Goal: Task Accomplishment & Management: Manage account settings

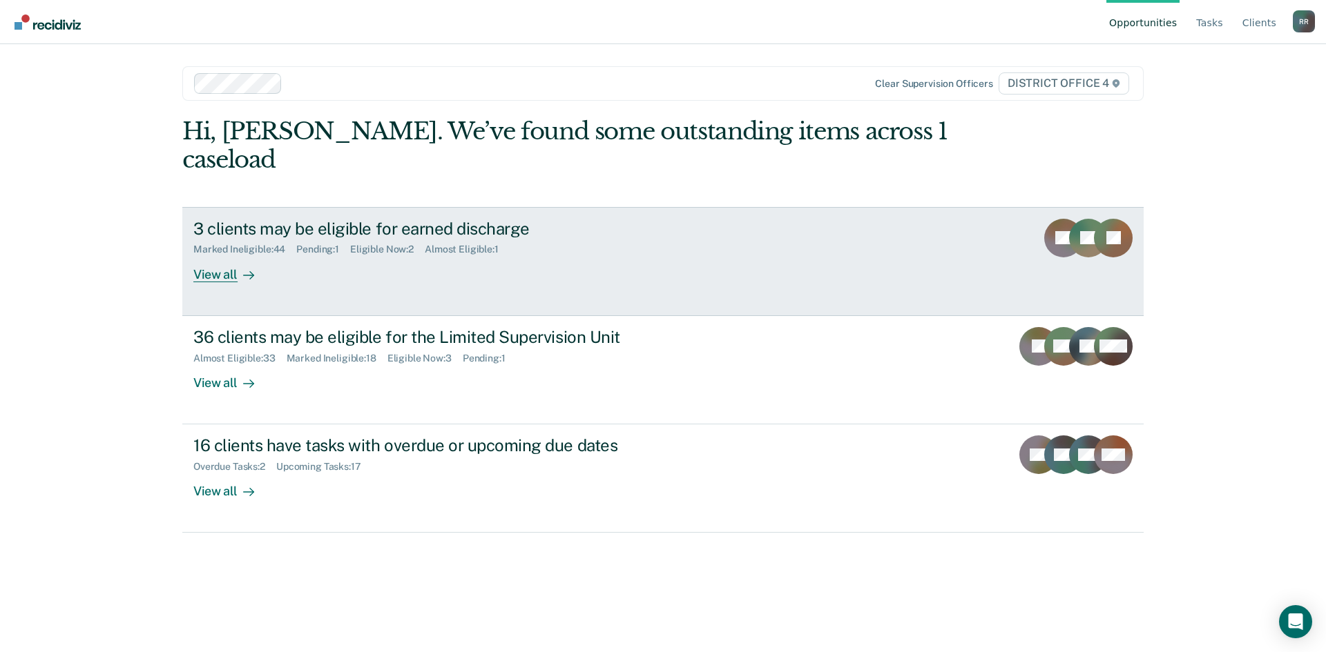
click at [235, 255] on div "View all" at bounding box center [231, 268] width 77 height 27
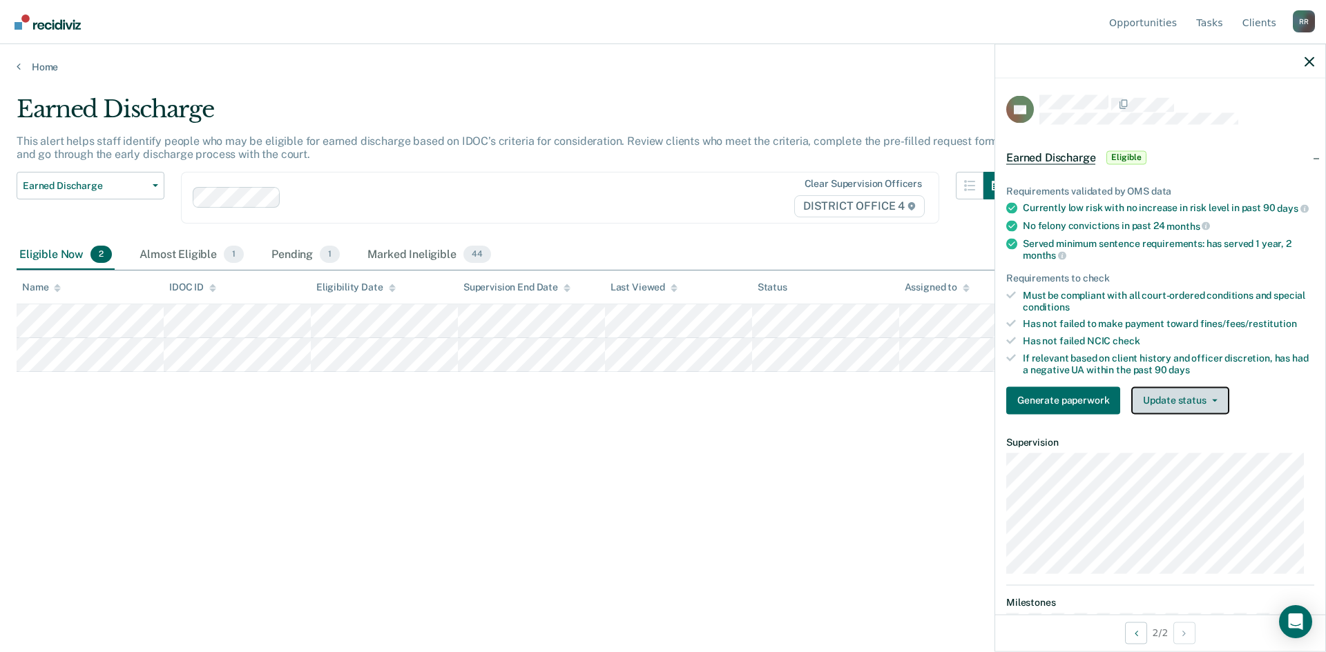
click at [1212, 402] on icon "button" at bounding box center [1215, 400] width 6 height 3
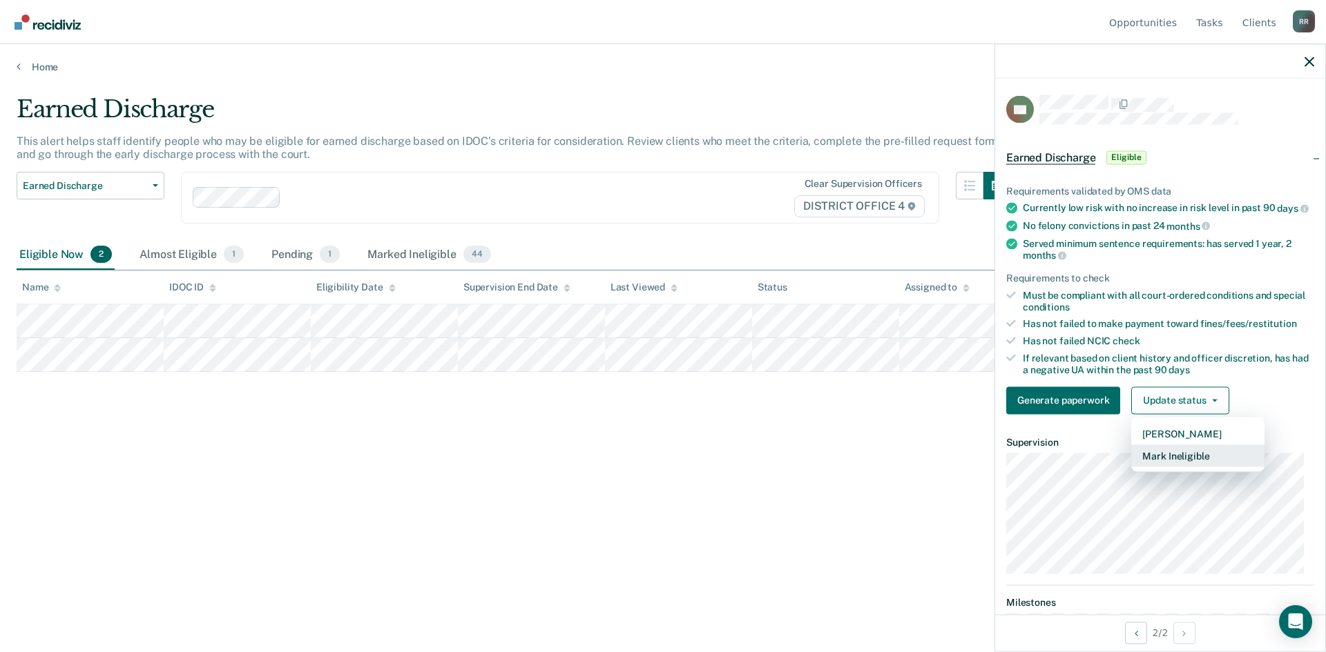
click at [1164, 467] on button "Mark Ineligible" at bounding box center [1197, 456] width 133 height 22
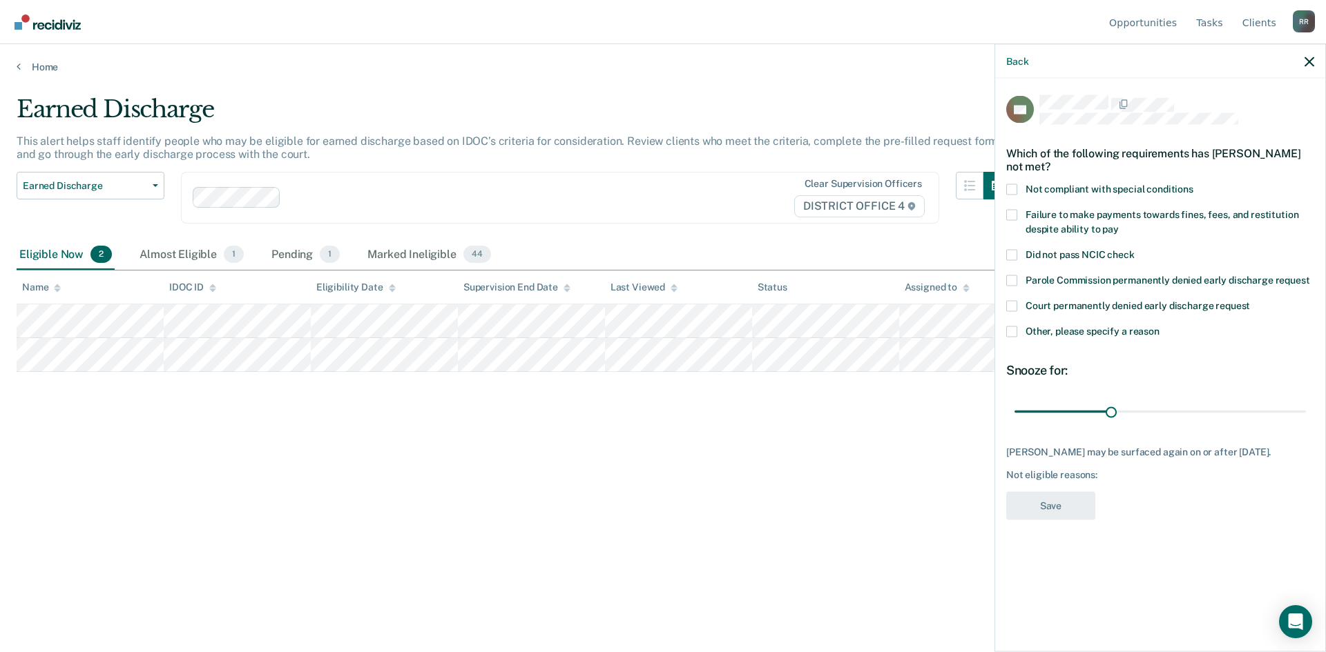
click at [1011, 184] on span at bounding box center [1011, 189] width 11 height 11
click at [1193, 184] on input "Not compliant with special conditions" at bounding box center [1193, 184] width 0 height 0
drag, startPoint x: 1109, startPoint y: 409, endPoint x: 1325, endPoint y: 408, distance: 215.4
type input "90"
click at [1306, 408] on input "range" at bounding box center [1159, 412] width 291 height 24
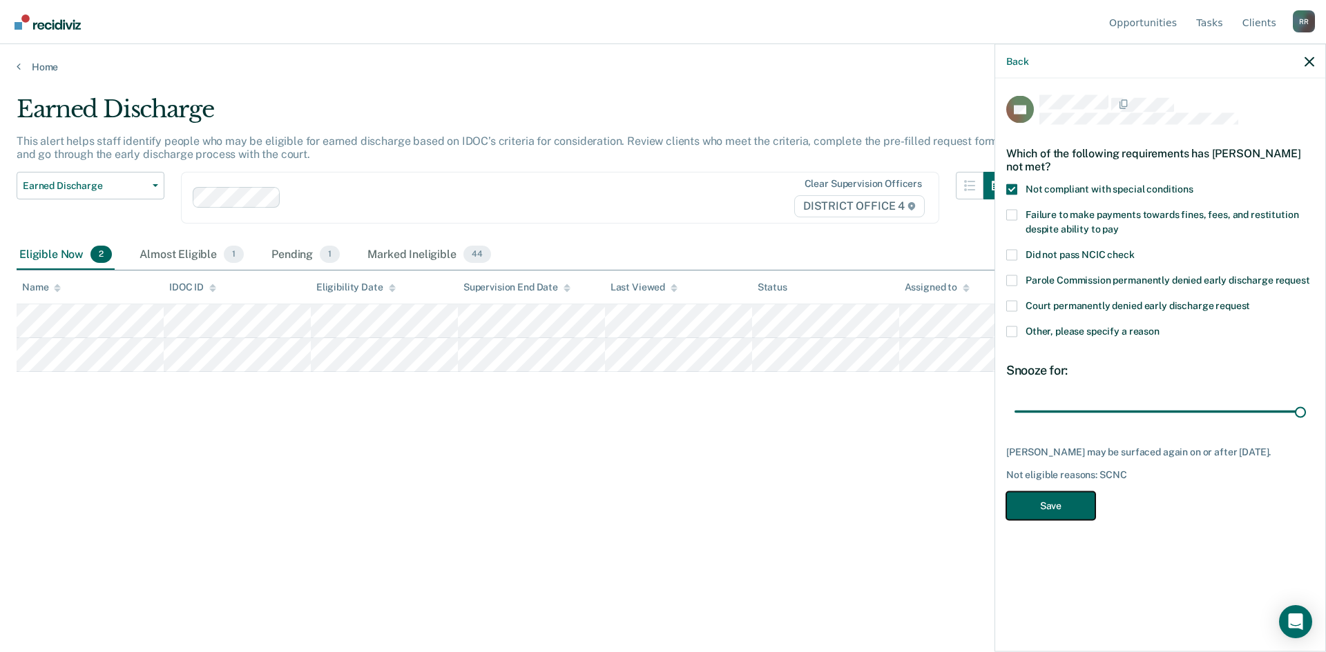
click at [1032, 504] on button "Save" at bounding box center [1050, 506] width 89 height 28
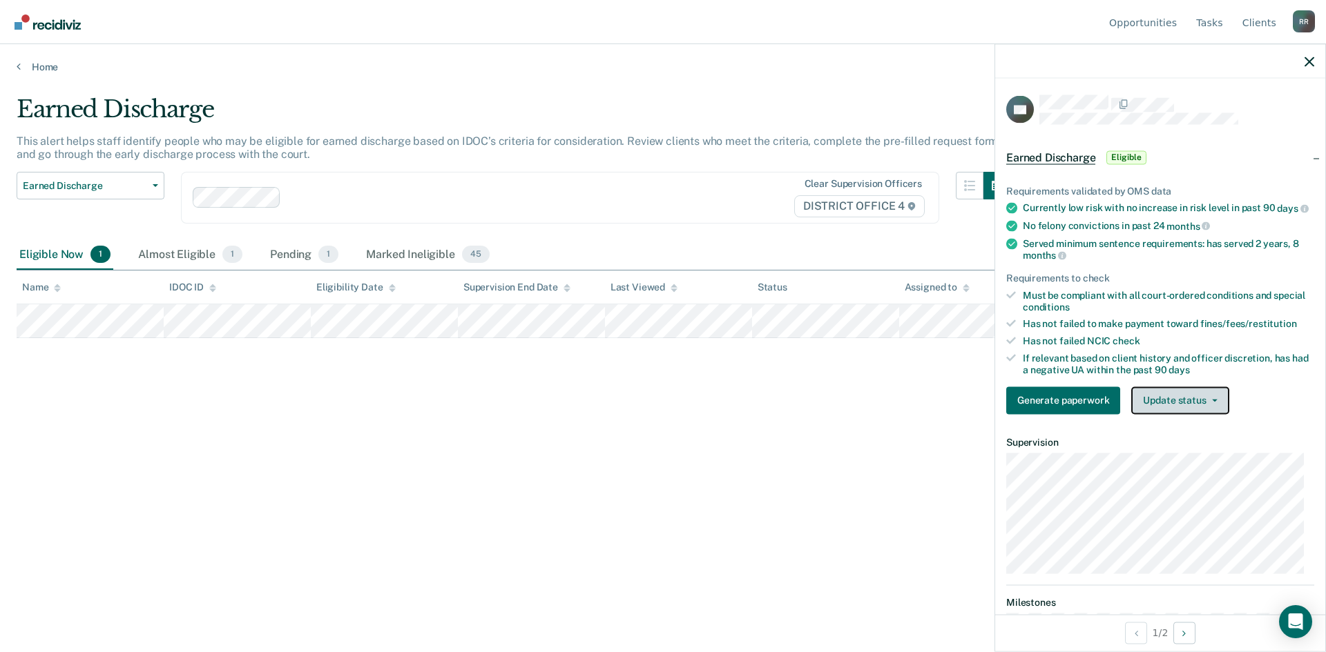
click at [1212, 407] on button "Update status" at bounding box center [1179, 401] width 97 height 28
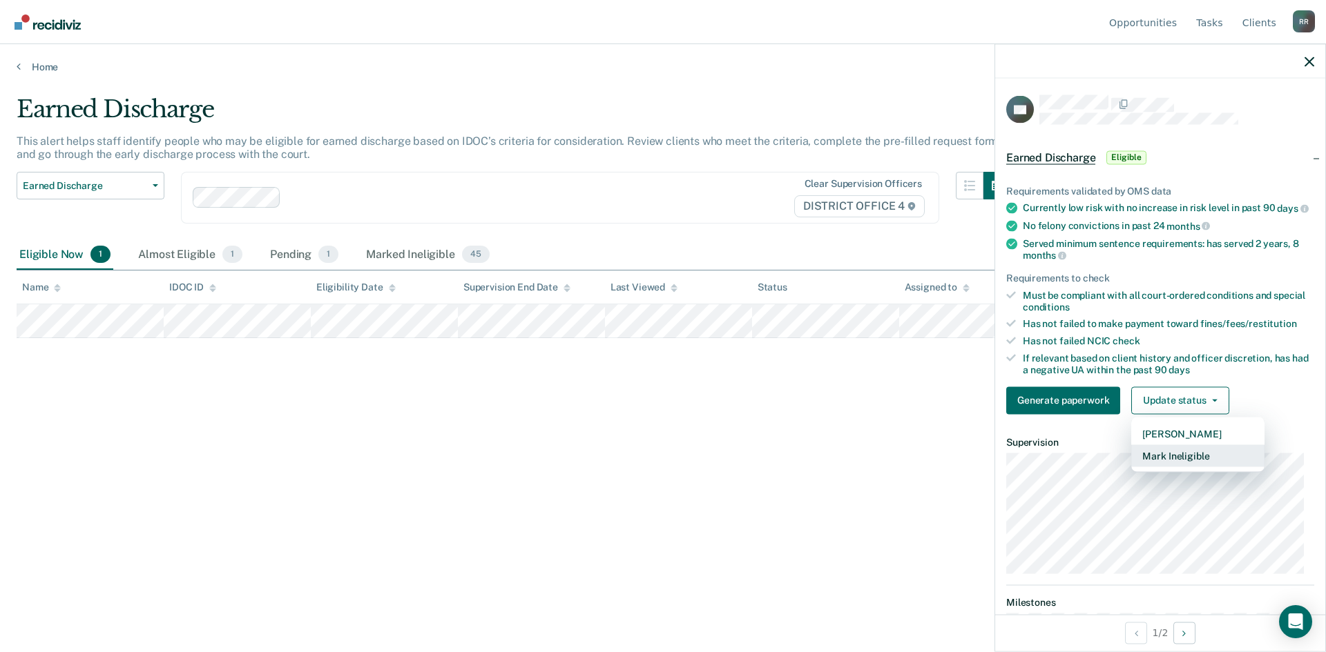
click at [1174, 467] on button "Mark Ineligible" at bounding box center [1197, 456] width 133 height 22
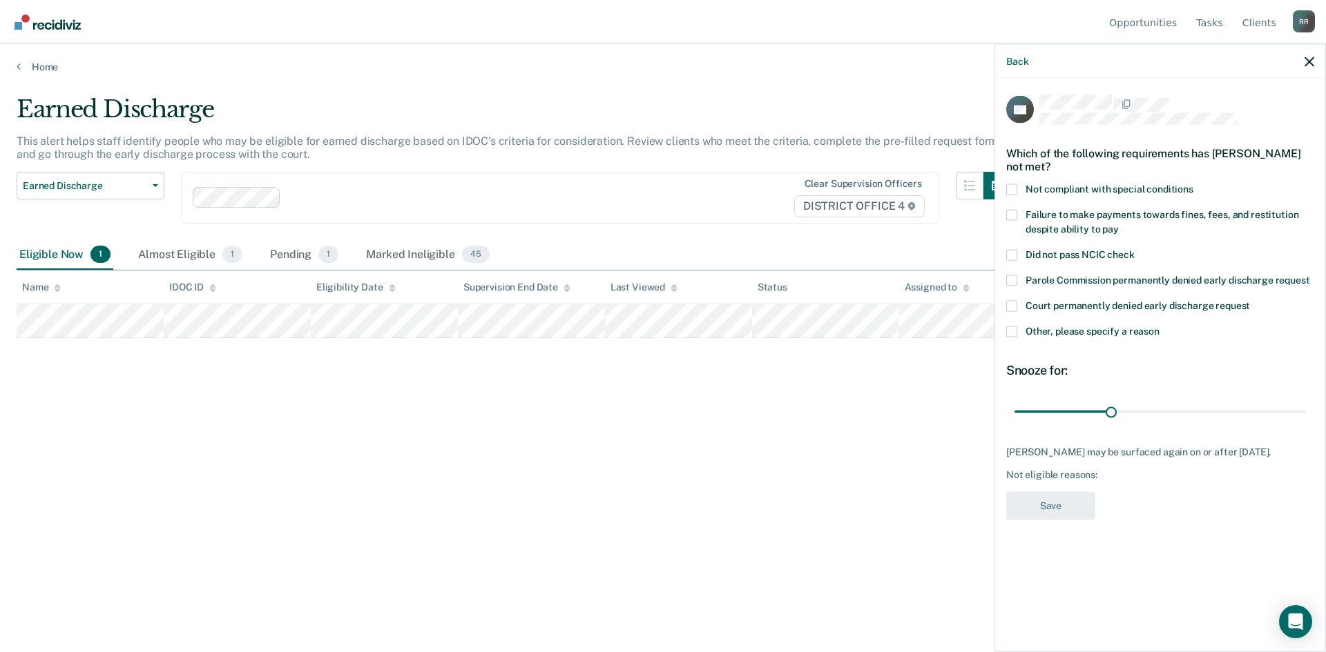
click at [1014, 190] on span at bounding box center [1011, 189] width 11 height 11
click at [1193, 184] on input "Not compliant with special conditions" at bounding box center [1193, 184] width 0 height 0
click at [1048, 502] on button "Save" at bounding box center [1050, 506] width 89 height 28
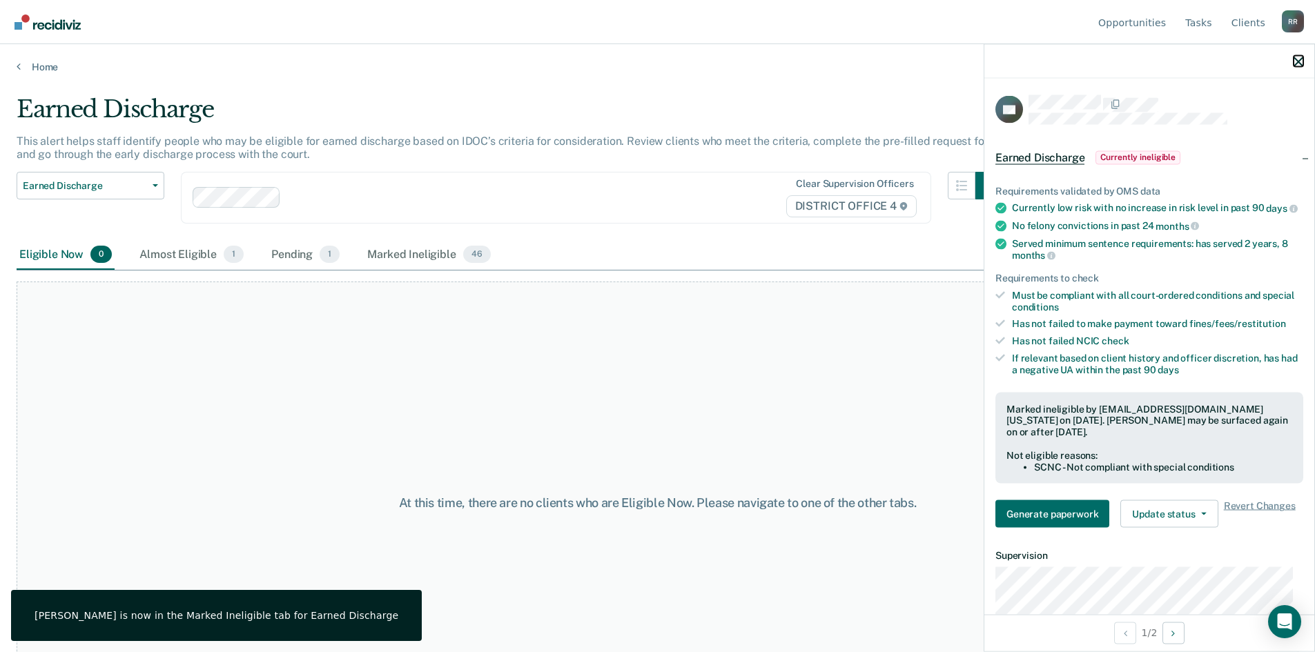
click at [1300, 60] on icon "button" at bounding box center [1299, 62] width 10 height 10
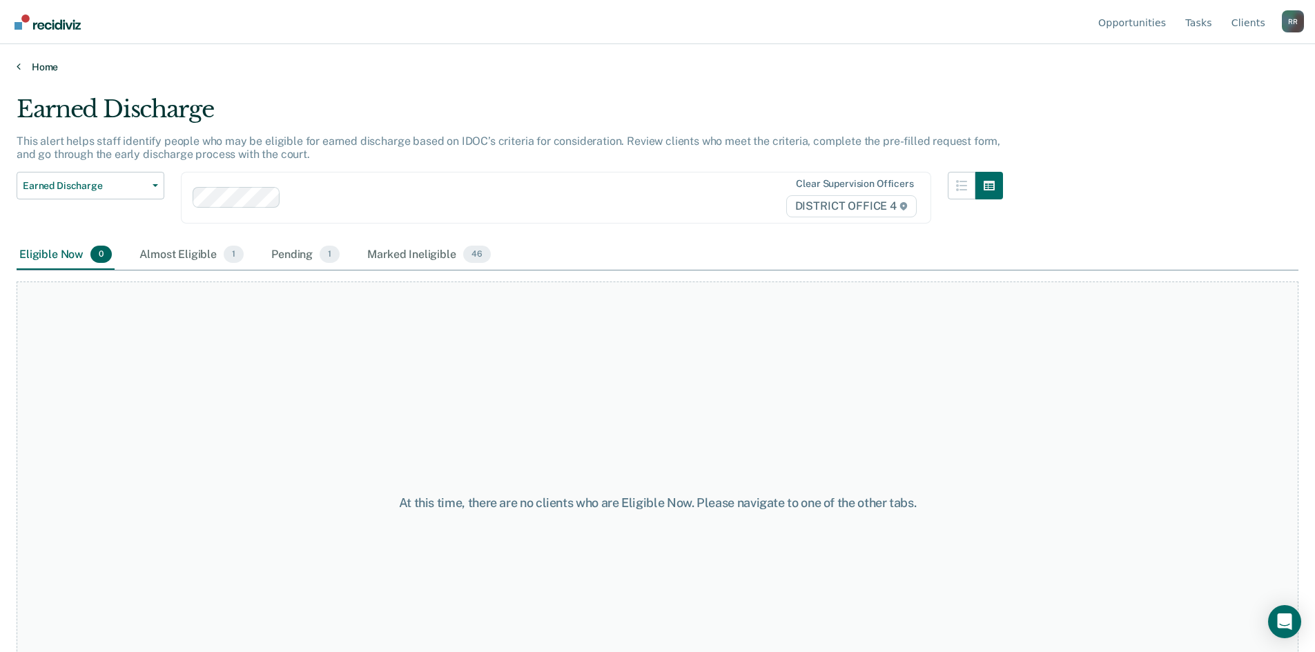
click at [21, 67] on link "Home" at bounding box center [658, 67] width 1282 height 12
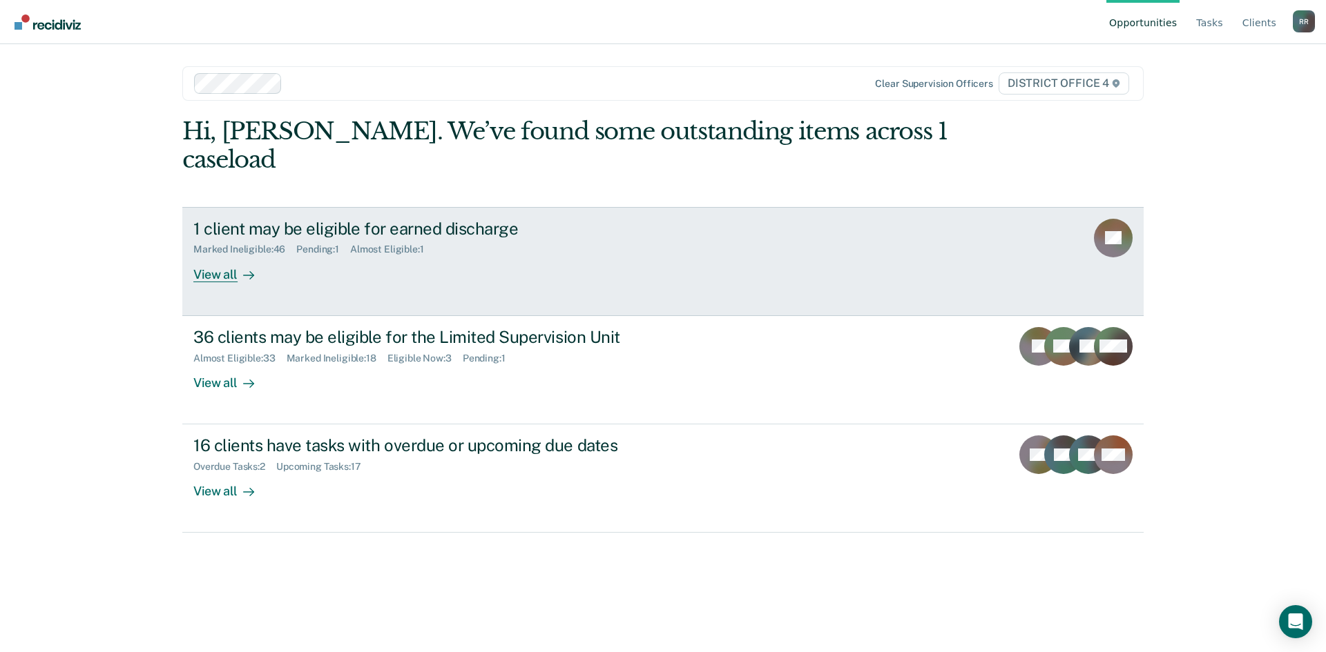
click at [215, 255] on div "View all" at bounding box center [231, 268] width 77 height 27
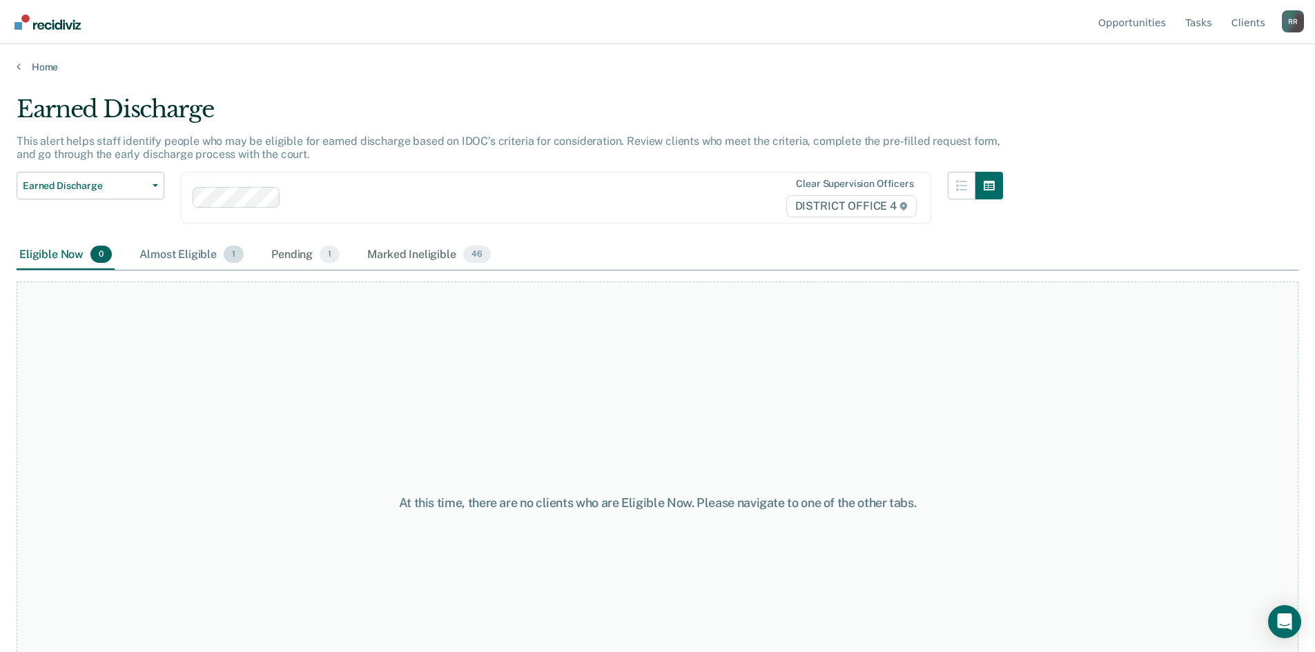
click at [182, 263] on div "Almost Eligible 1" at bounding box center [192, 255] width 110 height 30
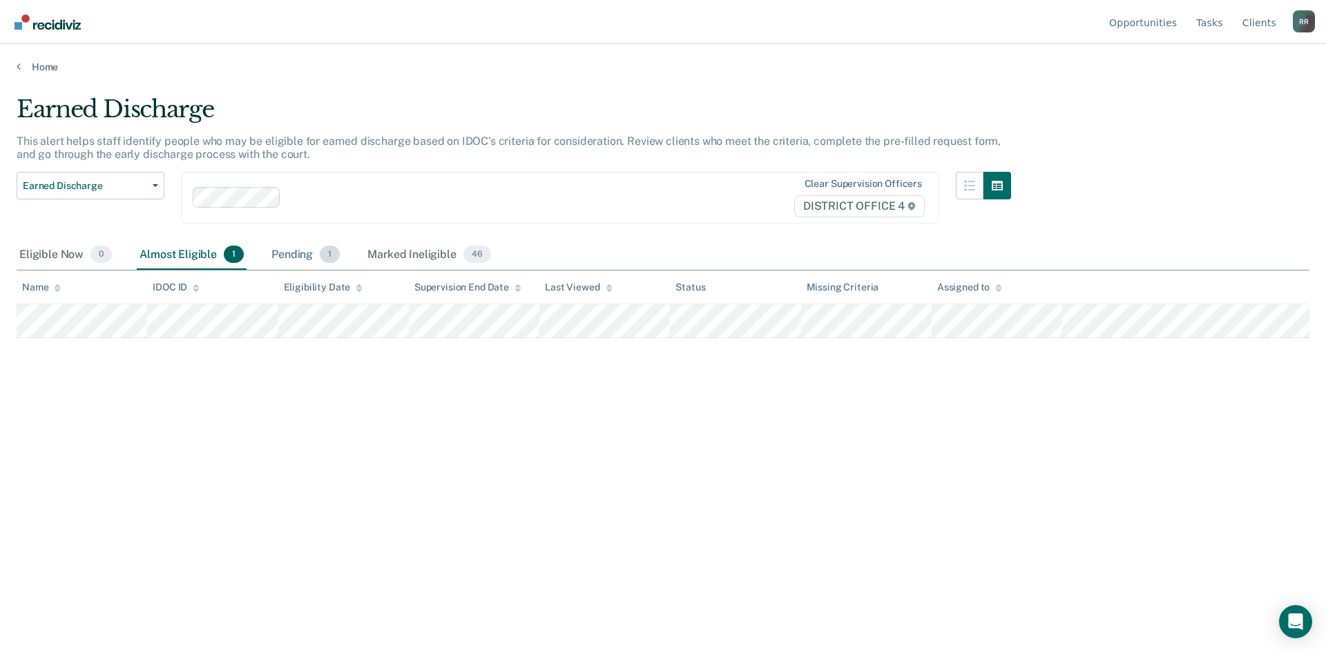
click at [298, 255] on div "Pending 1" at bounding box center [306, 255] width 74 height 30
click at [407, 255] on div "Marked Ineligible 46" at bounding box center [429, 255] width 128 height 30
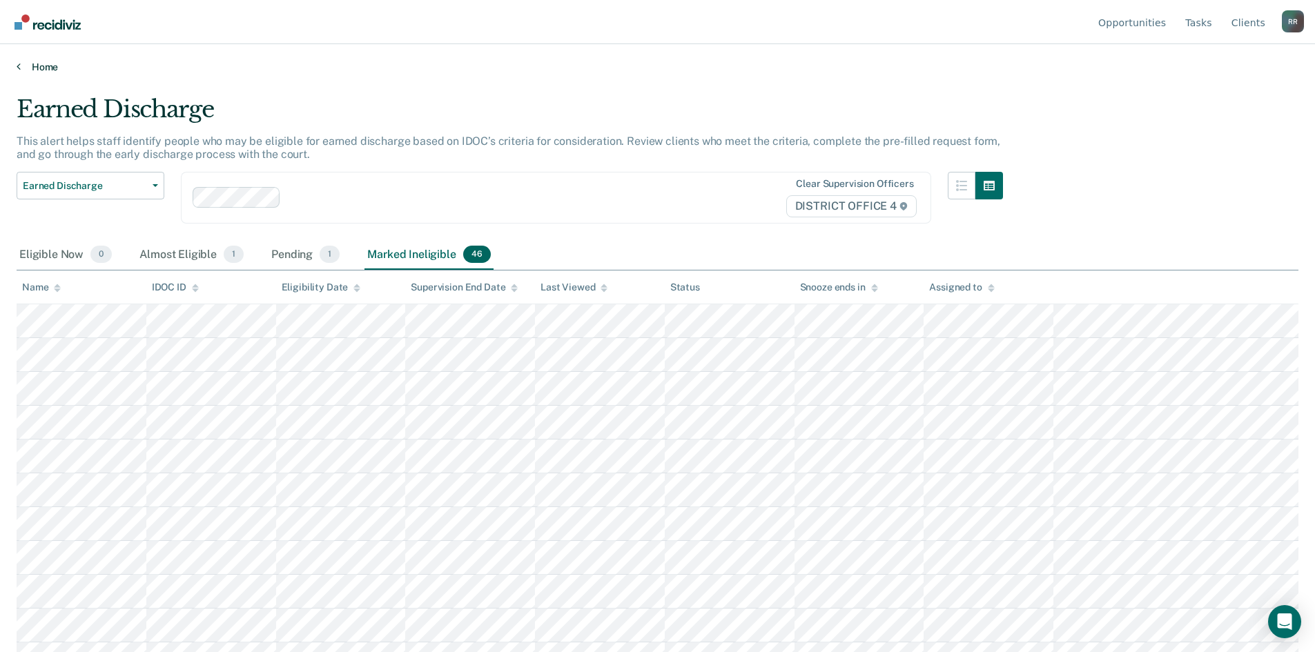
click at [29, 64] on link "Home" at bounding box center [658, 67] width 1282 height 12
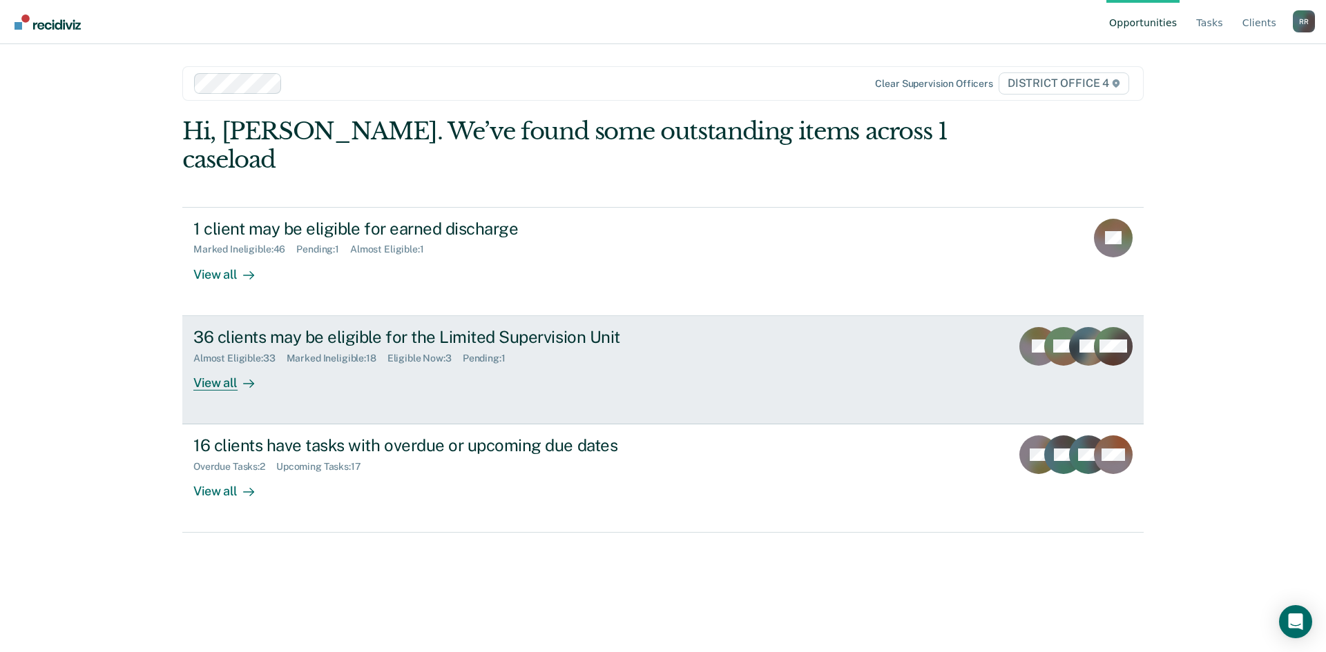
click at [209, 364] on div "View all" at bounding box center [231, 377] width 77 height 27
